Goal: Navigation & Orientation: Find specific page/section

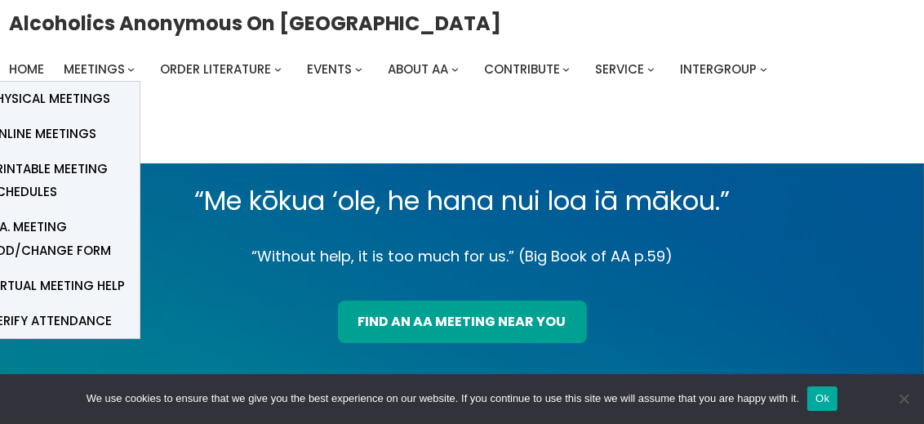
click at [80, 110] on span "Physical Meetings" at bounding box center [50, 98] width 122 height 23
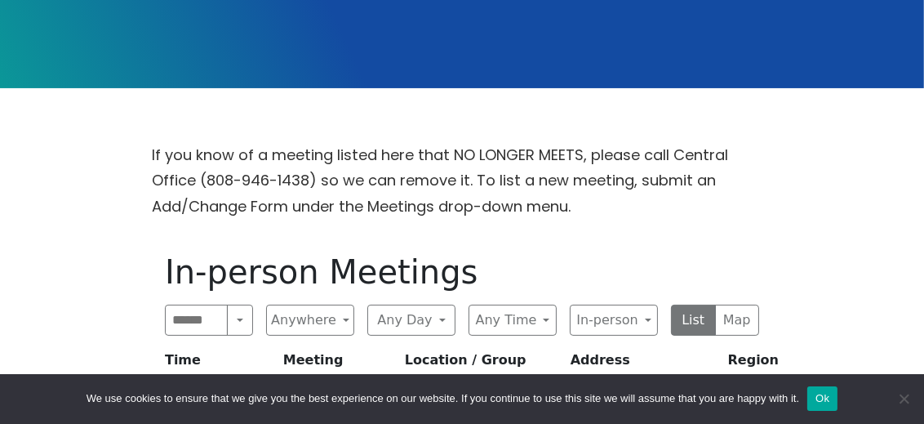
scroll to position [362, 0]
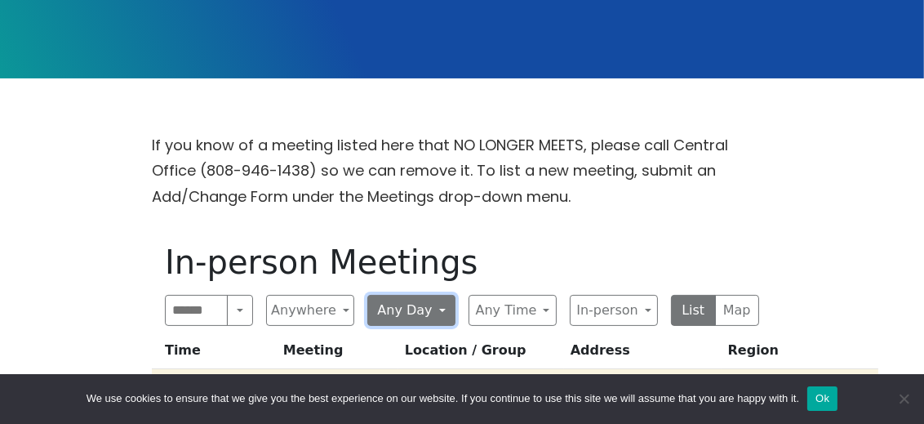
click at [437, 295] on button "Any Day" at bounding box center [411, 310] width 88 height 31
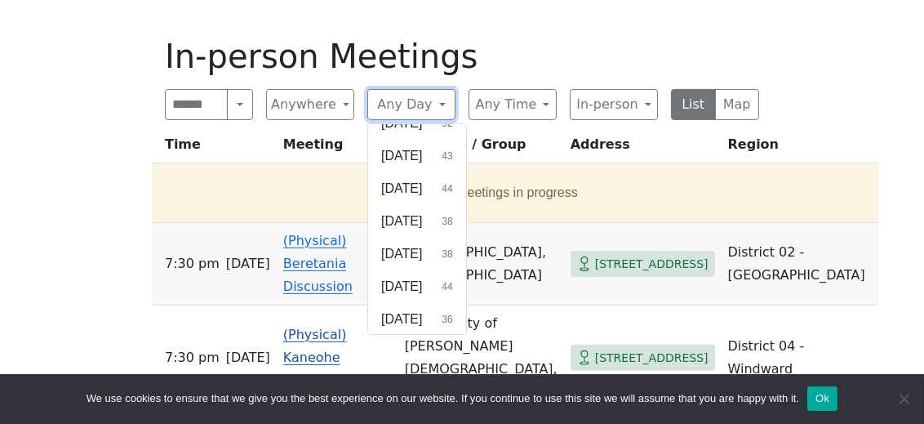
scroll to position [544, 0]
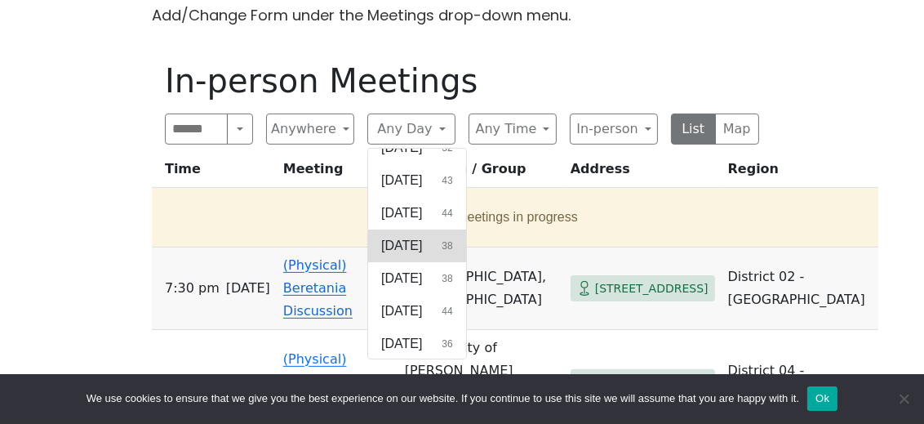
click at [422, 236] on span "Wednesday" at bounding box center [401, 246] width 41 height 20
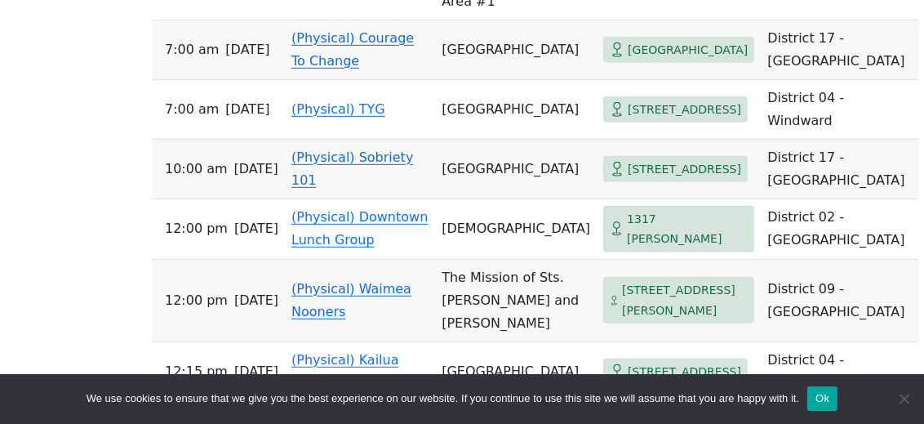
scroll to position [1020, 0]
